Goal: Task Accomplishment & Management: Use online tool/utility

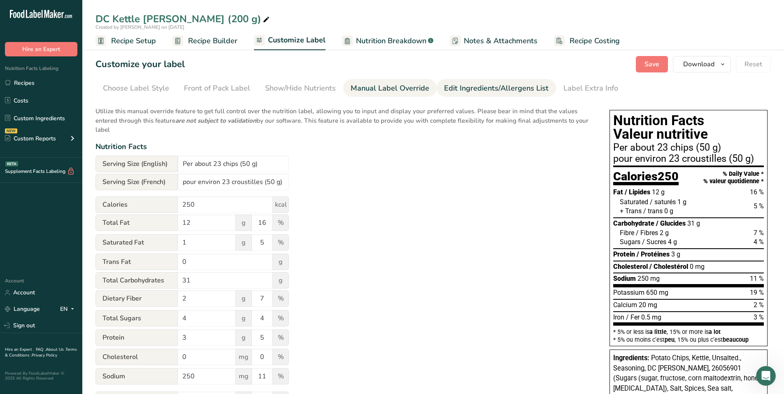
click at [474, 89] on div "Edit Ingredients/Allergens List" at bounding box center [496, 88] width 105 height 11
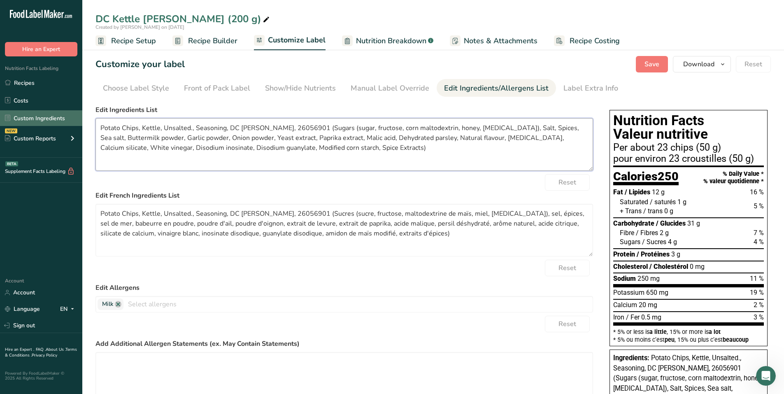
drag, startPoint x: 331, startPoint y: 149, endPoint x: 79, endPoint y: 124, distance: 253.9
click at [79, 124] on div ".a-20{fill:#fff;} Hire an Expert Nutrition Facts Labeling Recipes Costs Custom …" at bounding box center [392, 301] width 784 height 602
paste textarea "es, Vegetable oil, Sugars (sugar, fructose, corn maltodextrin, honey, [MEDICAL_…"
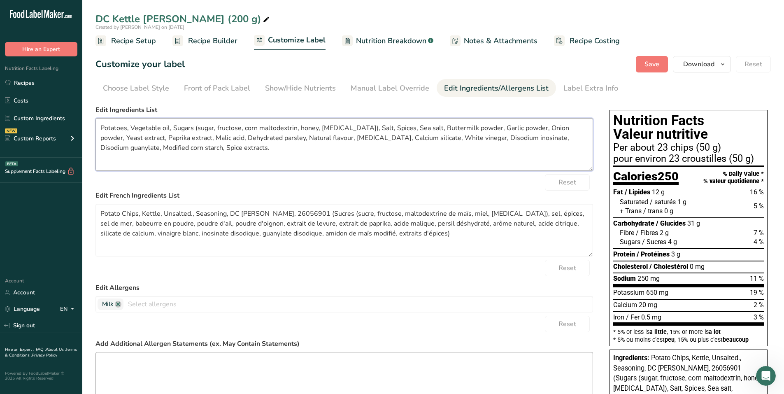
type textarea "Potatoes, Vegetable oil, Sugars (sugar, fructose, corn maltodextrin, honey, [ME…"
drag, startPoint x: 396, startPoint y: 237, endPoint x: 98, endPoint y: 208, distance: 299.8
click at [98, 208] on textarea "Potato Chips, Kettle, Unsalted., Seasoning, DC [PERSON_NAME], 26056901 (Sucres …" at bounding box center [343, 230] width 497 height 53
paste textarea "mmes de terre, Huile végétale, Sucres (sucre, fructose, maltodextrine de maïs, …"
type textarea "Pommes de terre, Huile végétale, Sucres (sucre, fructose, maltodextrine de maïs…"
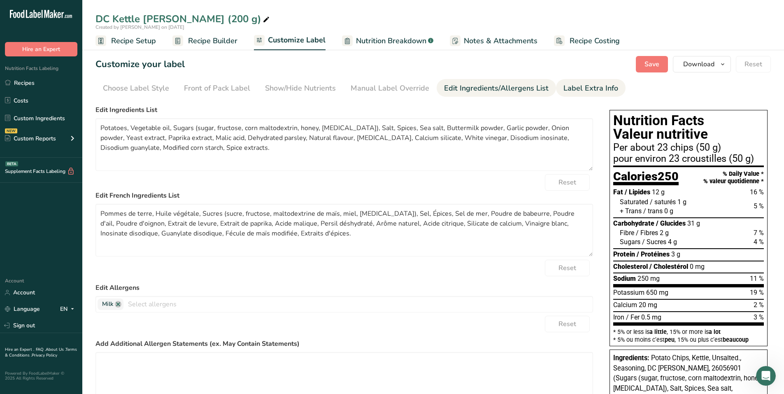
click at [605, 86] on div "Label Extra Info" at bounding box center [590, 88] width 55 height 11
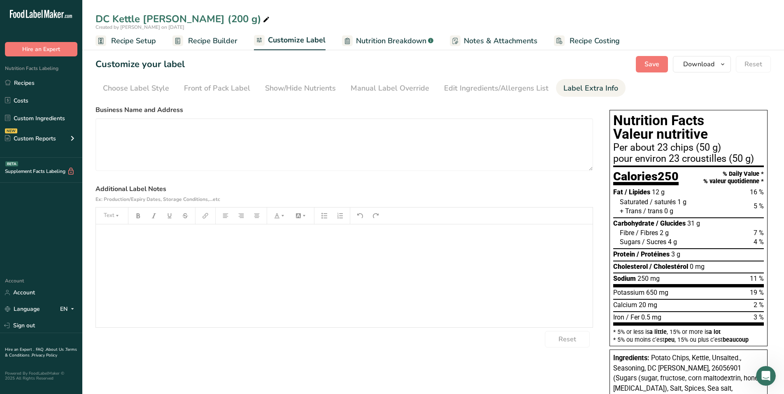
click at [149, 246] on div "﻿" at bounding box center [344, 275] width 497 height 103
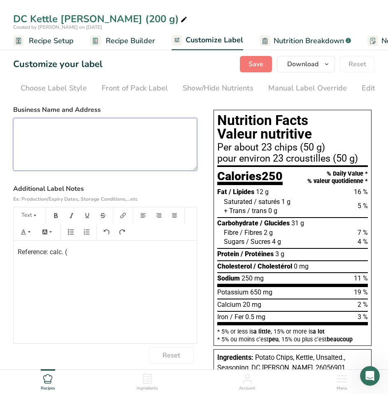
click at [163, 139] on textarea at bounding box center [105, 144] width 184 height 53
click at [125, 260] on div "Reference: calc. (" at bounding box center [105, 292] width 183 height 103
click at [79, 250] on p "Reference: calc. (" at bounding box center [105, 252] width 175 height 10
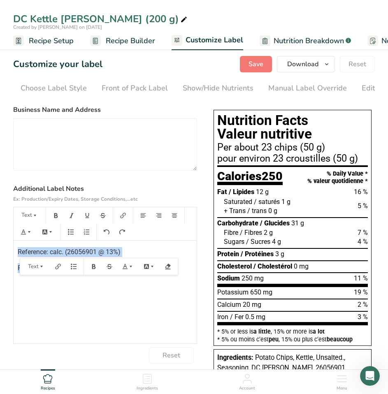
drag, startPoint x: 117, startPoint y: 268, endPoint x: 19, endPoint y: 249, distance: 99.8
click at [19, 249] on div "Reference: calc. (26056901 @ 13%) Front of Package required: No." at bounding box center [105, 292] width 183 height 103
copy div "Reference: calc. (26056901 @ 13%) Front of Package required: No."
click at [69, 308] on div "Reference: calc. (26056901 @ 13%) Front of Package required: No." at bounding box center [105, 292] width 183 height 103
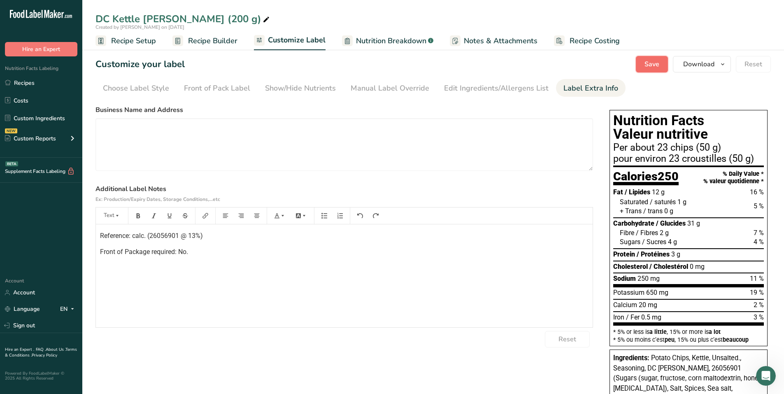
click at [665, 69] on button "Save" at bounding box center [652, 64] width 32 height 16
click at [211, 40] on span "Recipe Builder" at bounding box center [212, 40] width 49 height 11
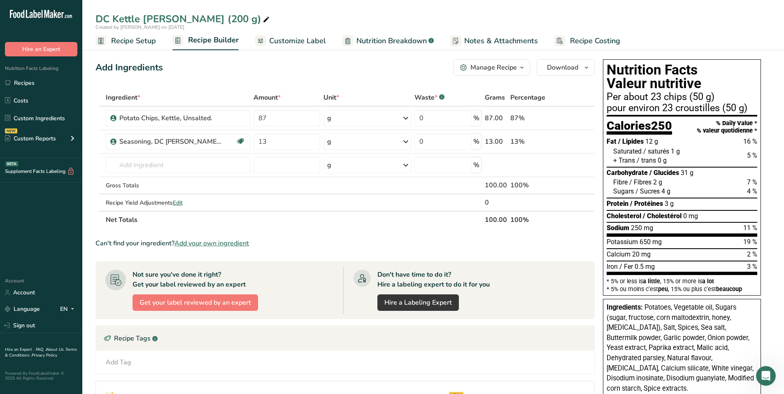
click at [506, 66] on div "Manage Recipe" at bounding box center [493, 68] width 46 height 10
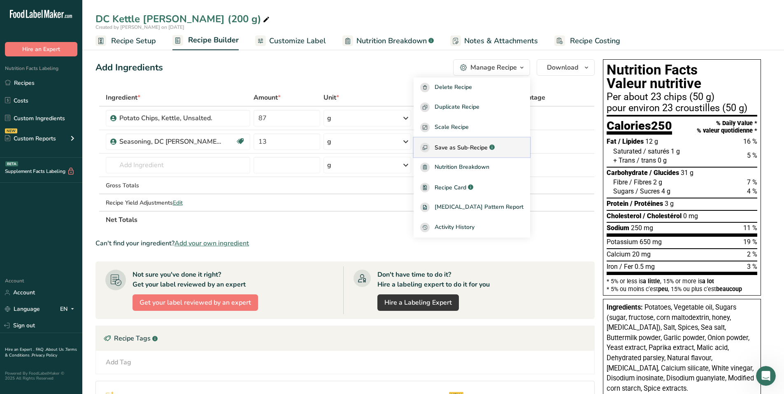
click at [477, 149] on span "Save as Sub-Recipe" at bounding box center [461, 147] width 53 height 9
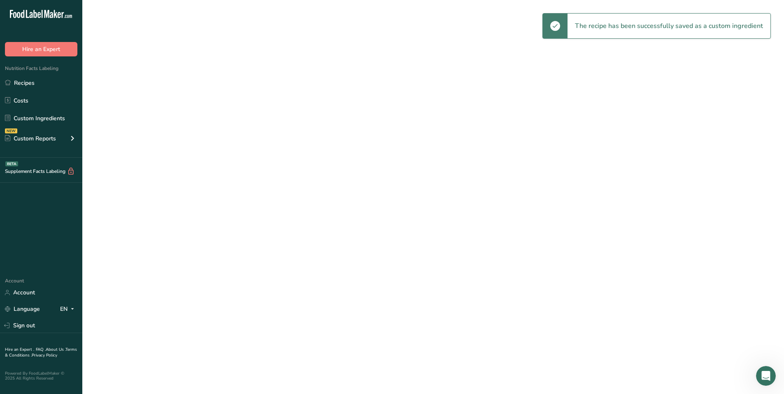
select select "30"
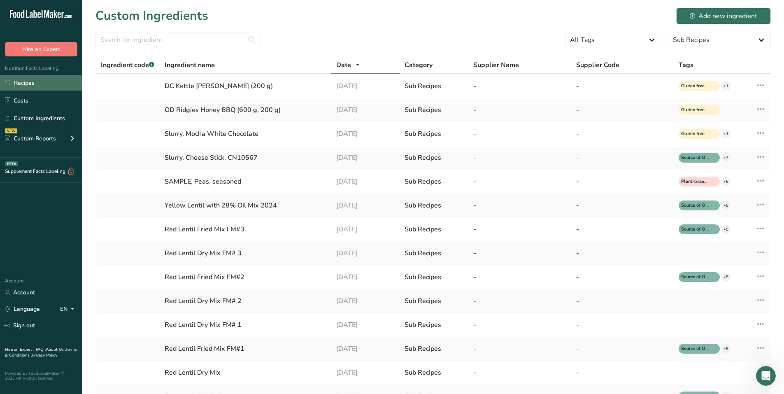
click at [43, 77] on link "Recipes" at bounding box center [41, 83] width 82 height 16
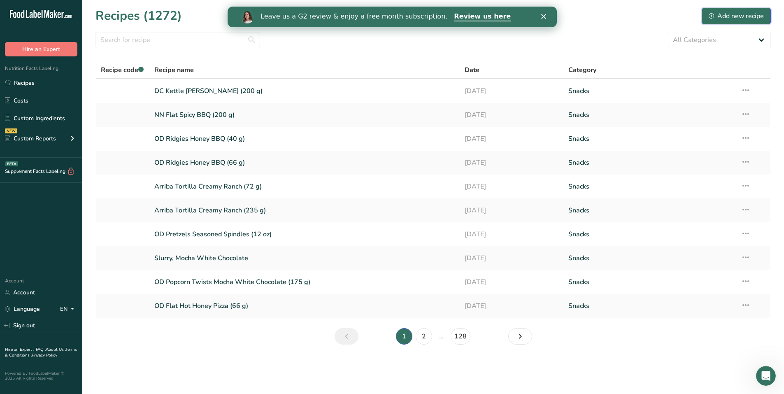
click at [724, 20] on div "Add new recipe" at bounding box center [736, 16] width 55 height 10
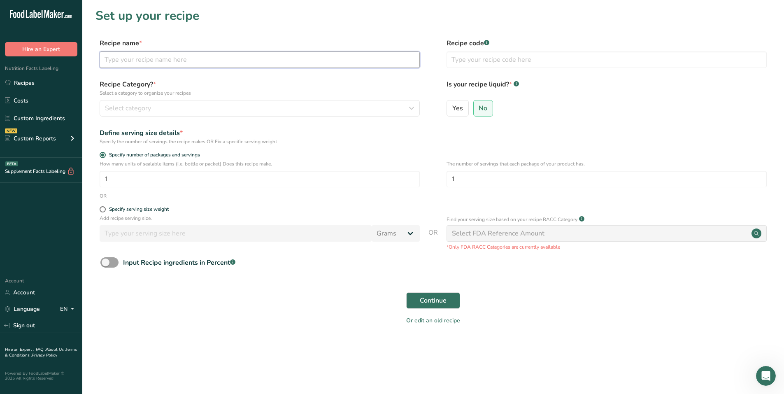
click at [335, 66] on input "text" at bounding box center [260, 59] width 320 height 16
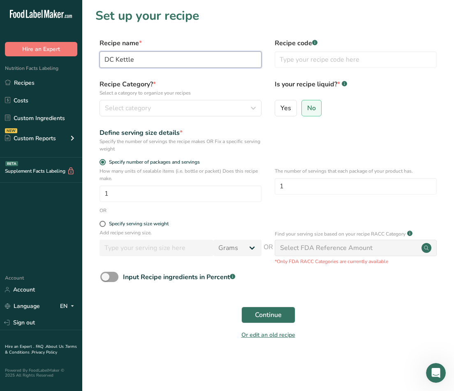
type input "DC Kettle"
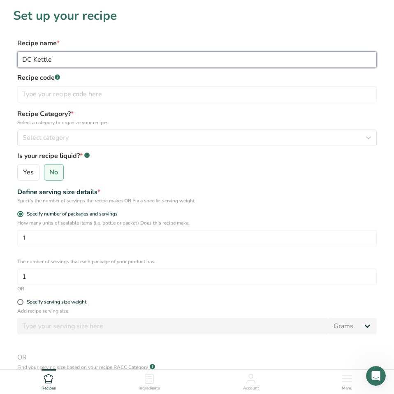
click at [71, 63] on input "DC Kettle" at bounding box center [197, 59] width 360 height 16
drag, startPoint x: 88, startPoint y: 59, endPoint x: 100, endPoint y: 60, distance: 11.5
click at [100, 60] on input "DC Kettle [PERSON_NAME] (200 g)" at bounding box center [197, 59] width 360 height 16
type input "DC Kettle [PERSON_NAME] (66 g)"
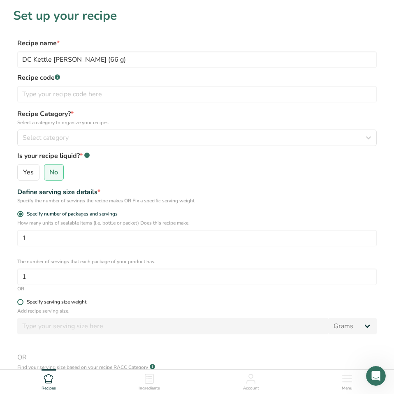
click at [19, 302] on span at bounding box center [20, 302] width 6 height 6
click at [19, 302] on input "Specify serving size weight" at bounding box center [19, 302] width 5 height 5
radio input "true"
radio input "false"
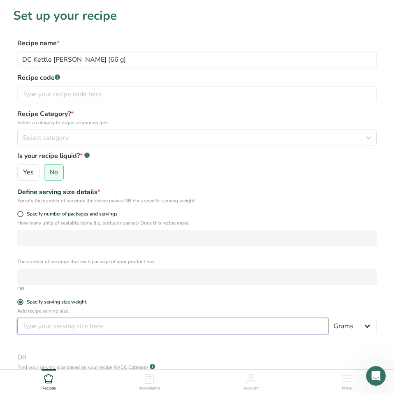
click at [58, 320] on input "number" at bounding box center [172, 326] width 311 height 16
type input "66"
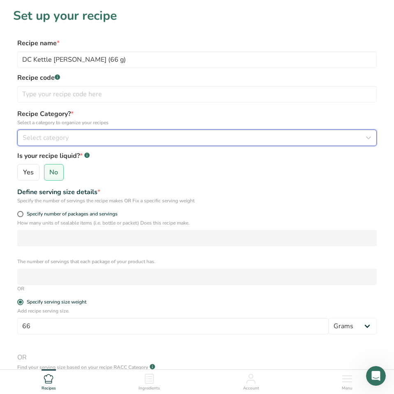
click at [59, 133] on span "Select category" at bounding box center [46, 138] width 46 height 10
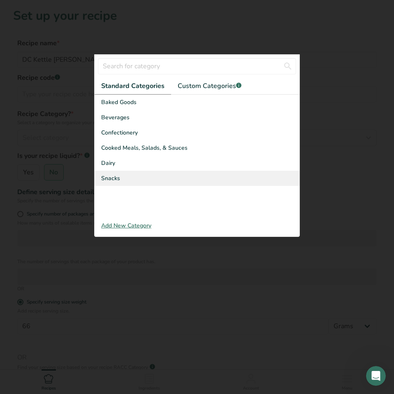
click at [107, 171] on div "Snacks" at bounding box center [197, 178] width 205 height 15
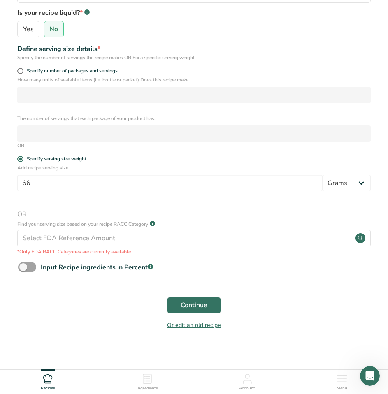
scroll to position [148, 0]
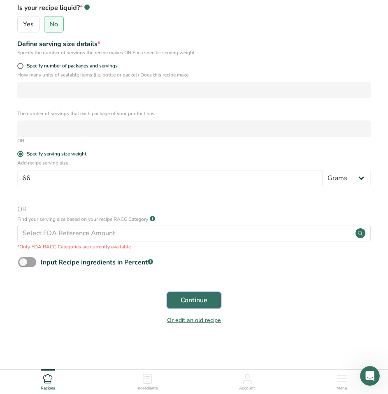
click at [209, 300] on button "Continue" at bounding box center [194, 300] width 54 height 16
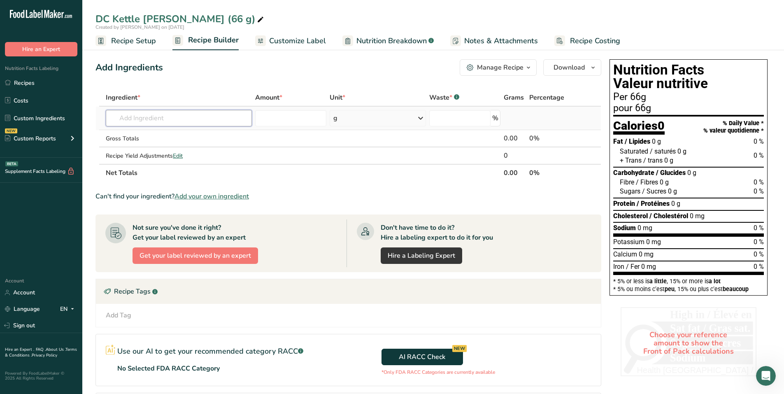
click at [149, 118] on input "text" at bounding box center [179, 118] width 146 height 16
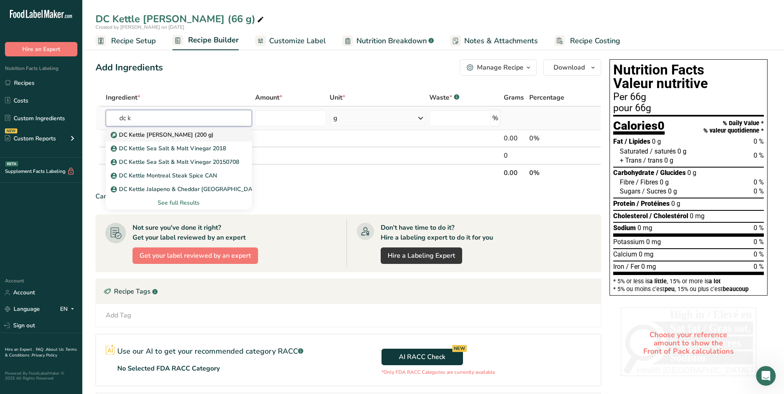
type input "dc k"
click at [158, 136] on p "DC Kettle [PERSON_NAME] (200 g)" at bounding box center [162, 134] width 101 height 9
type input "DC Kettle [PERSON_NAME] (200 g)"
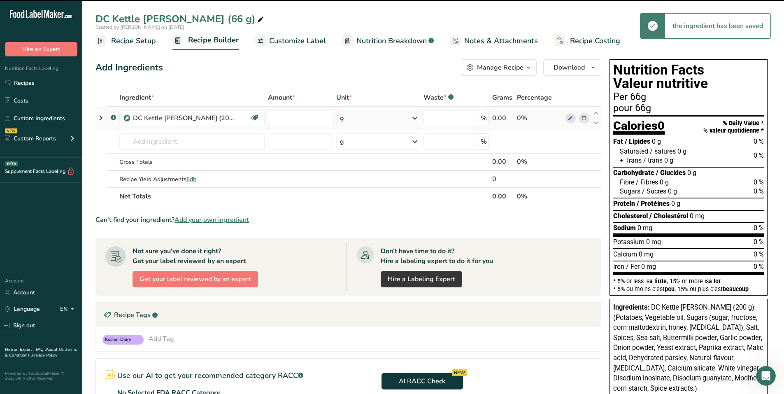
type input "0"
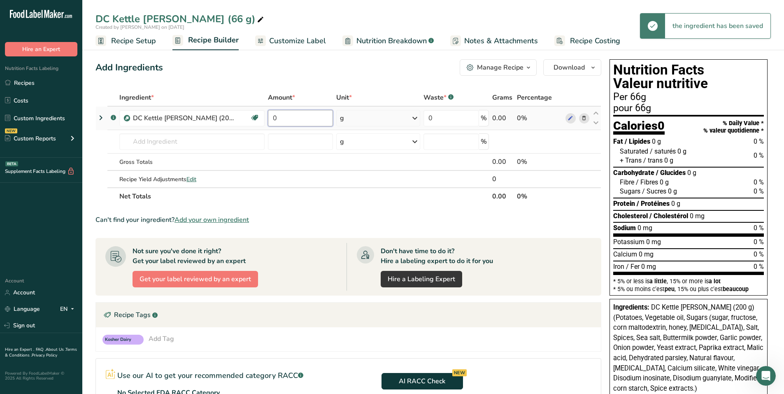
click at [283, 123] on input "0" at bounding box center [300, 118] width 65 height 16
drag, startPoint x: 283, startPoint y: 122, endPoint x: 271, endPoint y: 121, distance: 12.0
click at [271, 121] on input "0" at bounding box center [300, 118] width 65 height 16
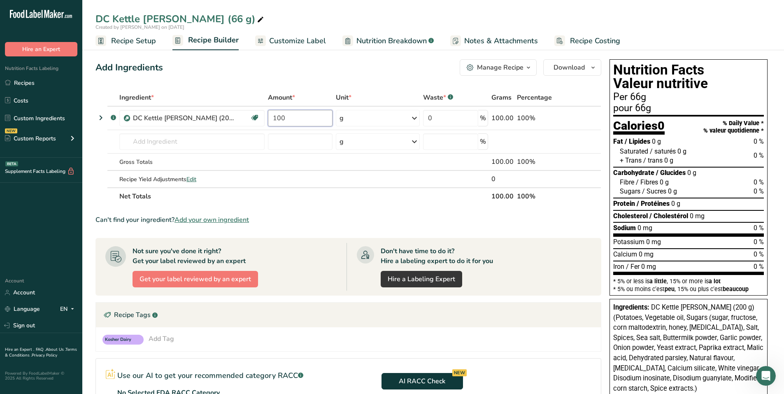
type input "100"
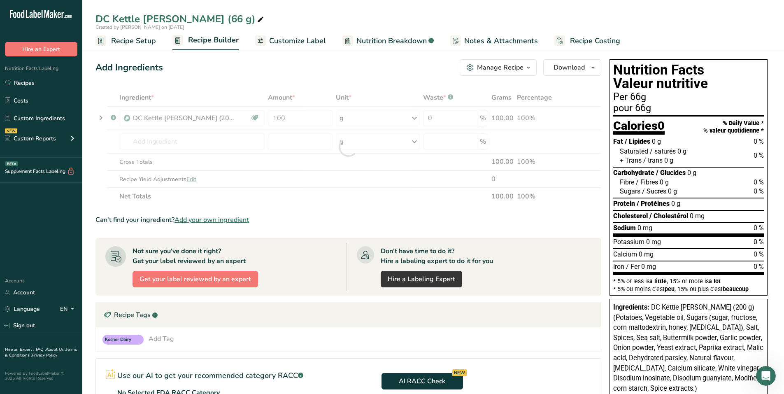
click at [297, 41] on span "Customize Label" at bounding box center [297, 40] width 57 height 11
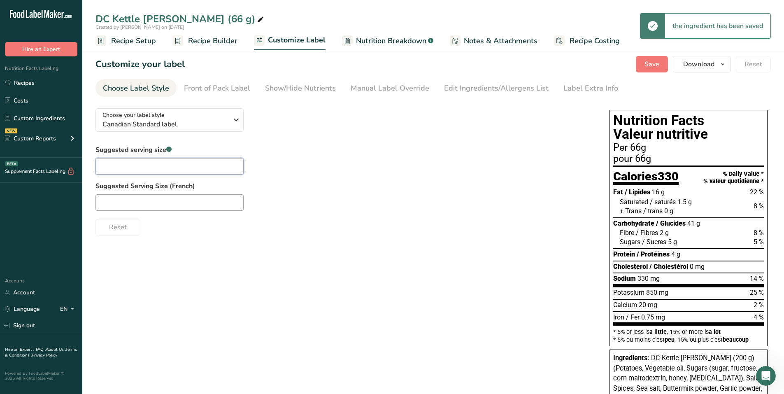
click at [160, 165] on input "text" at bounding box center [169, 166] width 148 height 16
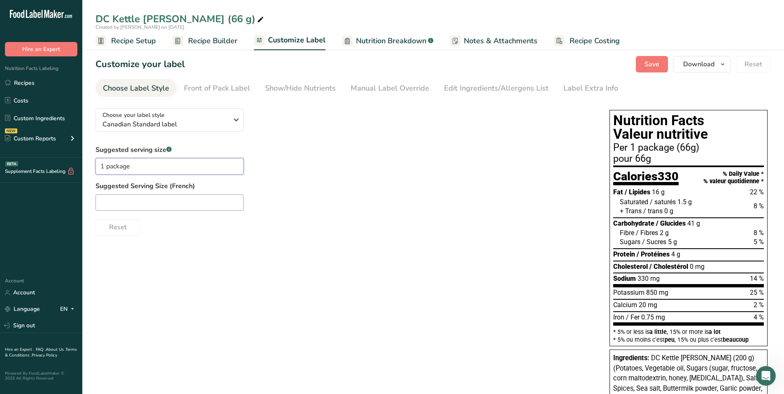
type input "1 package"
type input "1 paquet"
click at [235, 88] on div "Front of Pack Label" at bounding box center [217, 88] width 66 height 11
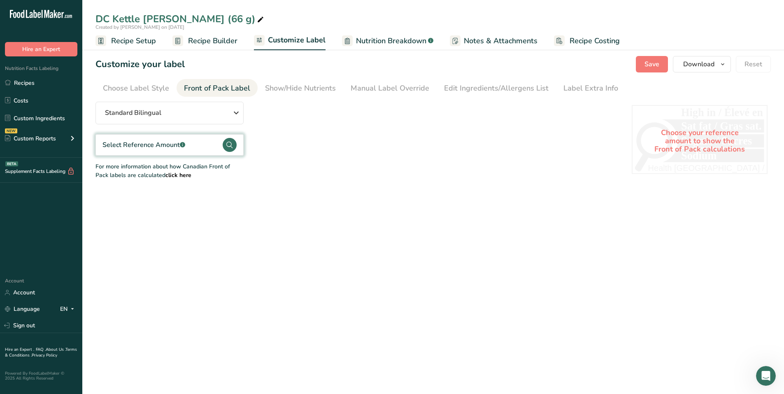
click at [231, 145] on icon at bounding box center [229, 145] width 6 height 7
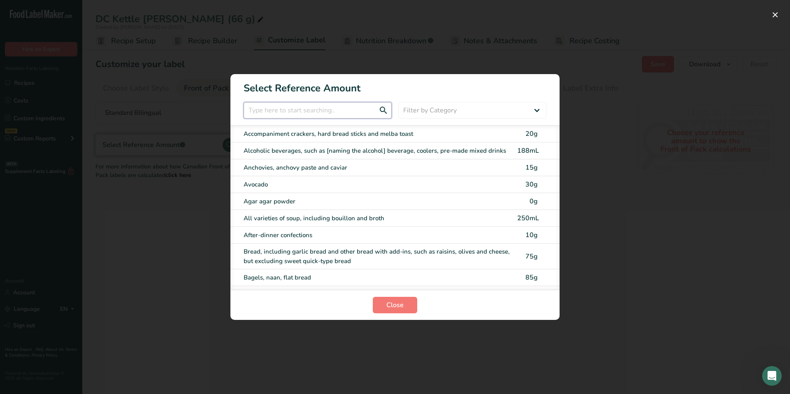
click at [308, 111] on input "FOP Category Selection Modal" at bounding box center [318, 110] width 148 height 16
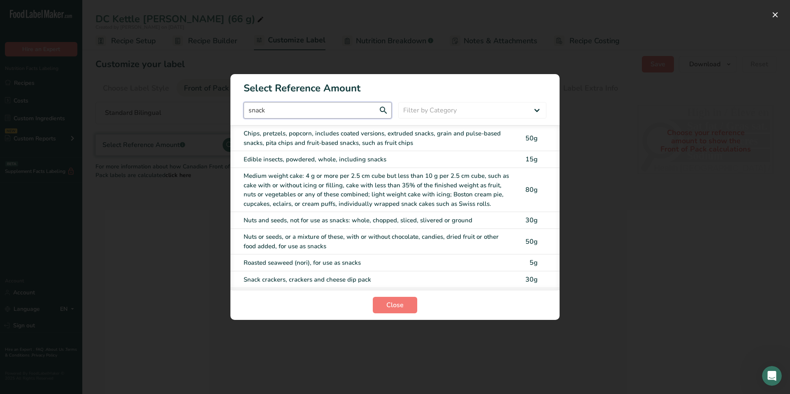
type input "snack"
click at [300, 133] on div "Chips, pretzels, popcorn, includes coated versions, extruded snacks, grain and …" at bounding box center [378, 138] width 269 height 19
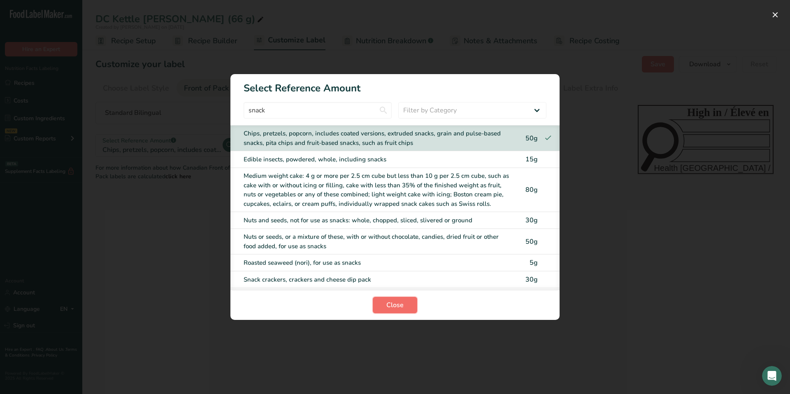
click at [403, 311] on button "Close" at bounding box center [395, 305] width 44 height 16
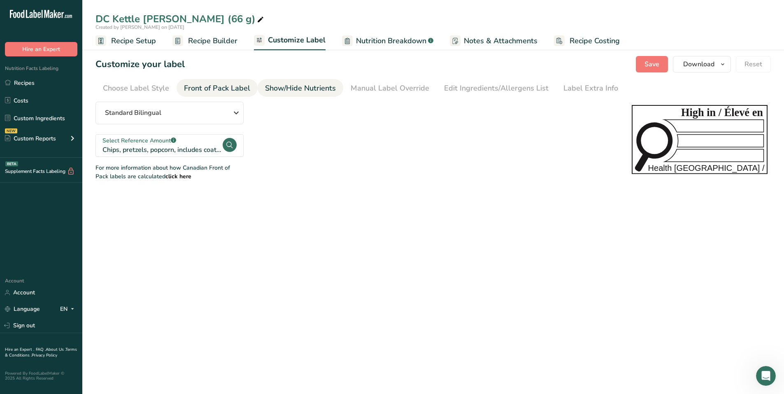
click at [298, 86] on div "Show/Hide Nutrients" at bounding box center [300, 88] width 71 height 11
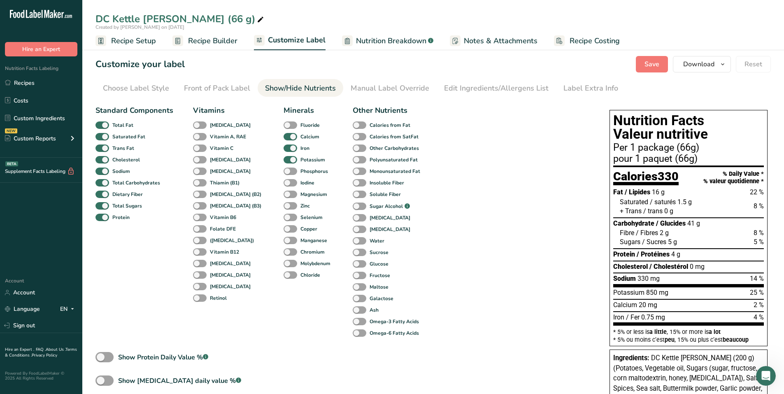
scroll to position [199, 0]
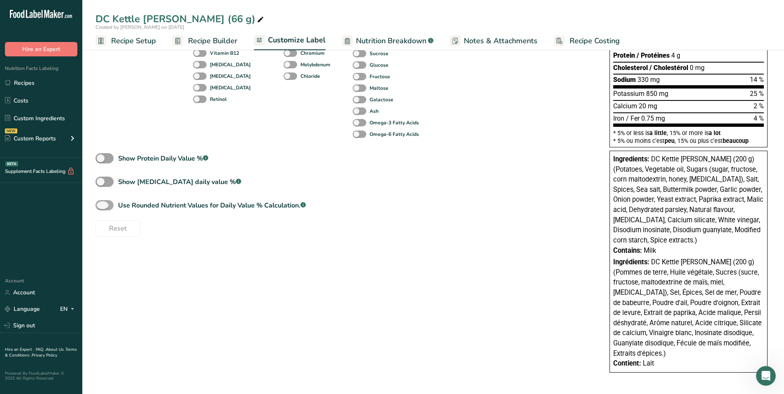
click at [114, 202] on span "Use Rounded Nutrient Values for Daily Value % Calculation. .a-a{fill:#347362;}.…" at bounding box center [210, 205] width 192 height 10
click at [101, 202] on input "Use Rounded Nutrient Values for Daily Value % Calculation. .a-a{fill:#347362;}.…" at bounding box center [97, 204] width 5 height 5
checkbox input "true"
type input "Per 1 package (66g)"
type input "pour 1 paquet (66g)"
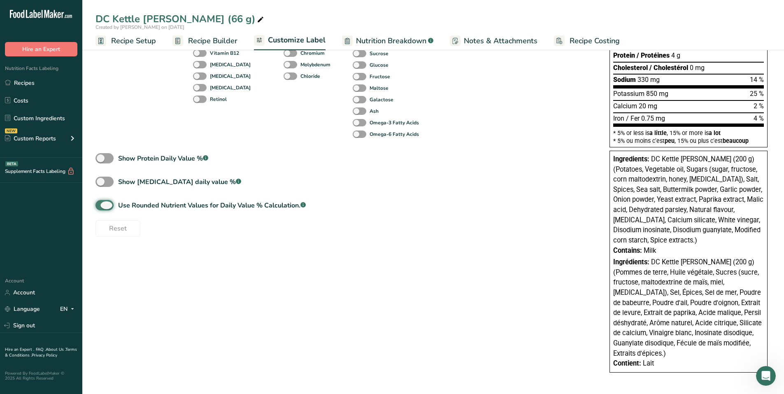
type input "21"
type input "7"
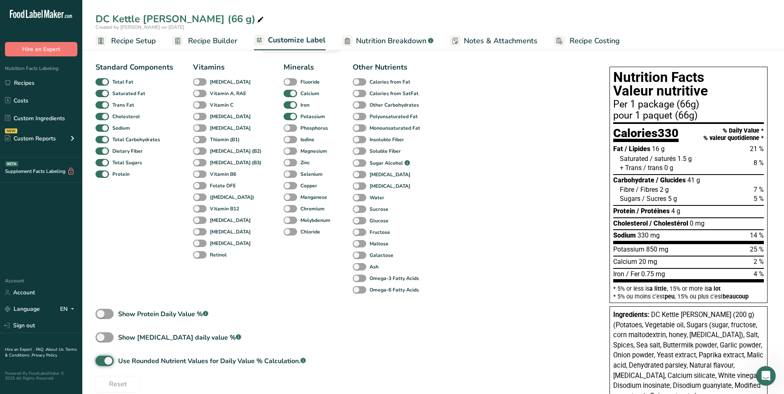
scroll to position [0, 0]
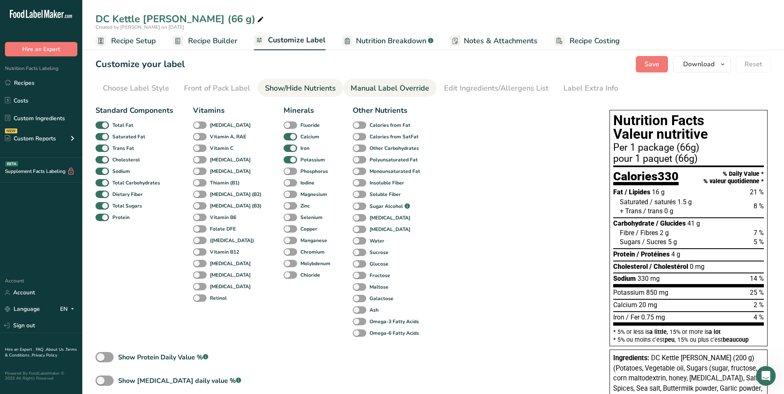
click at [364, 87] on div "Manual Label Override" at bounding box center [390, 88] width 79 height 11
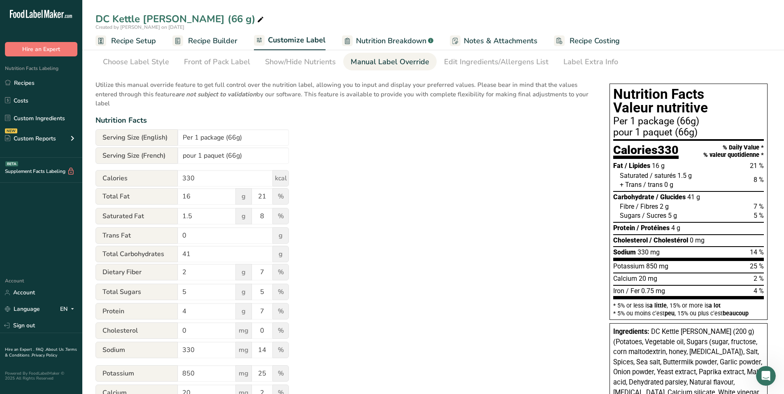
scroll to position [41, 0]
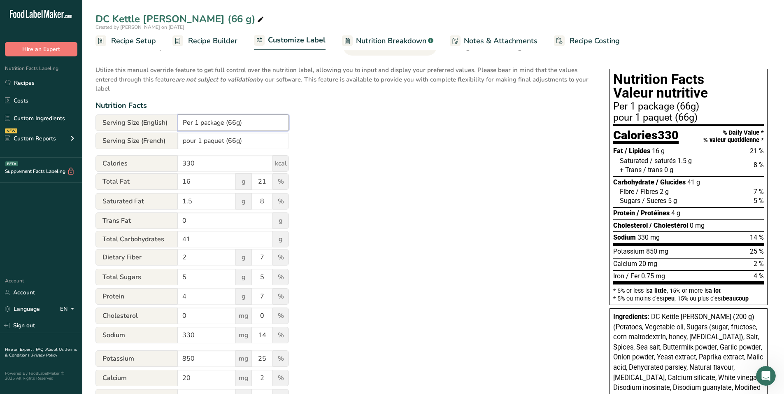
click at [237, 123] on input "Per 1 package (66g)" at bounding box center [233, 122] width 111 height 16
type input "Per 1 package (66 g)"
click at [236, 140] on input "pour 1 paquet (66g)" at bounding box center [233, 140] width 111 height 16
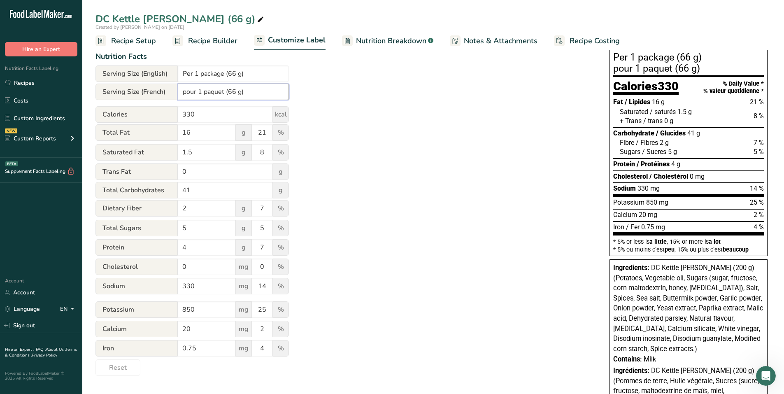
scroll to position [34, 0]
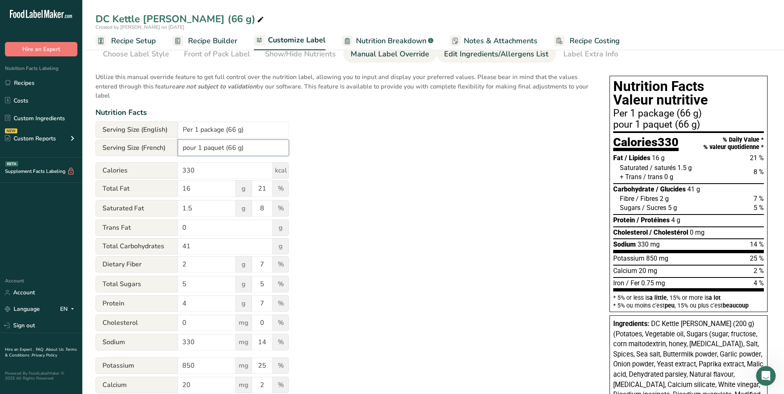
type input "pour 1 paquet (66 g)"
click at [481, 57] on div "Edit Ingredients/Allergens List" at bounding box center [496, 54] width 105 height 11
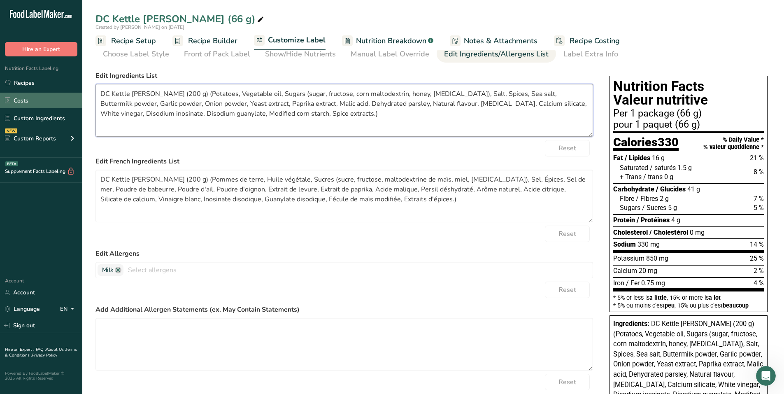
drag, startPoint x: 189, startPoint y: 92, endPoint x: 37, endPoint y: 95, distance: 151.9
click at [37, 94] on div ".a-20{fill:#fff;} Hire an Expert Nutrition Facts Labeling Recipes Costs Custom …" at bounding box center [392, 262] width 784 height 593
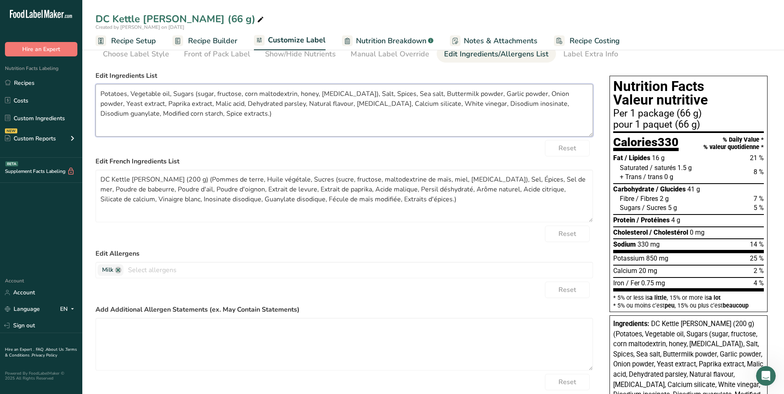
click at [181, 112] on textarea "Potatoes, Vegetable oil, Sugars (sugar, fructose, corn maltodextrin, honey, [ME…" at bounding box center [343, 110] width 497 height 53
type textarea "Potatoes, Vegetable oil, Sugars (sugar, fructose, corn maltodextrin, honey, [ME…"
drag, startPoint x: 190, startPoint y: 180, endPoint x: 68, endPoint y: 172, distance: 121.6
click at [42, 179] on div ".a-20{fill:#fff;} Hire an Expert Nutrition Facts Labeling Recipes Costs Custom …" at bounding box center [392, 262] width 784 height 593
click at [293, 199] on textarea "Pommes de terre, Huile végétale, Sucres (sucre, fructose, maltodextrine de maïs…" at bounding box center [343, 196] width 497 height 53
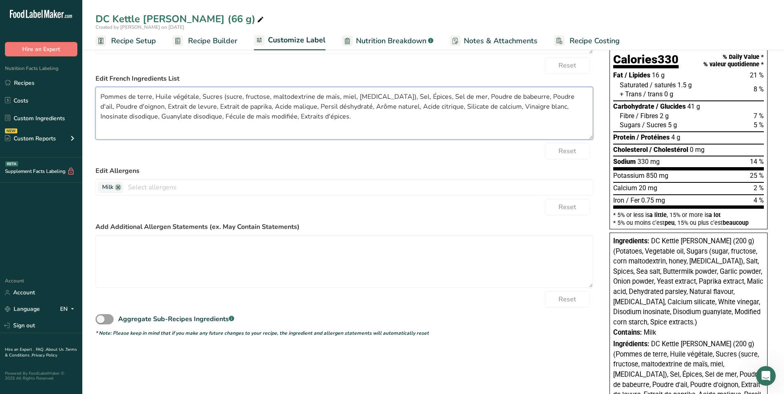
scroll to position [0, 0]
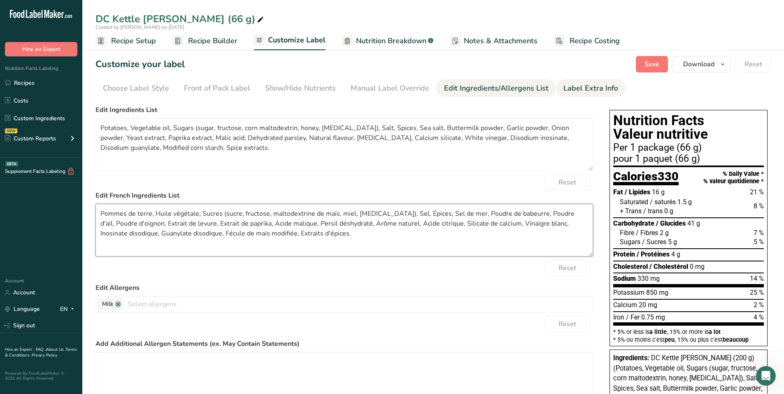
type textarea "Pommes de terre, Huile végétale, Sucres (sucre, fructose, maltodextrine de maïs…"
click at [576, 86] on div "Label Extra Info" at bounding box center [590, 88] width 55 height 11
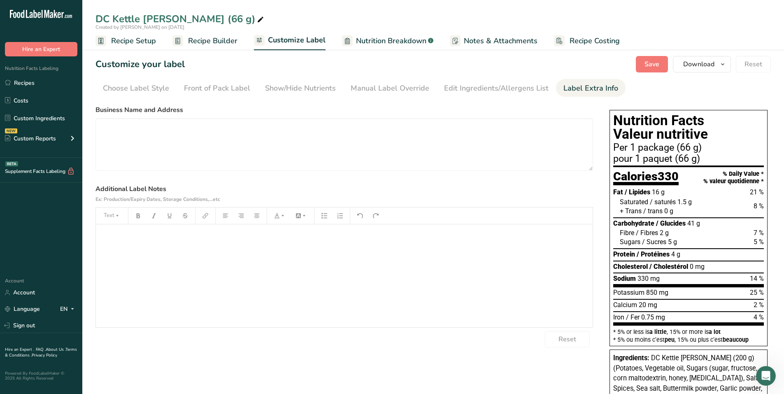
click at [158, 241] on div "﻿" at bounding box center [344, 275] width 497 height 103
click at [116, 232] on p "﻿" at bounding box center [344, 236] width 488 height 10
click at [101, 249] on span at bounding box center [101, 252] width 2 height 8
